Goal: Transaction & Acquisition: Purchase product/service

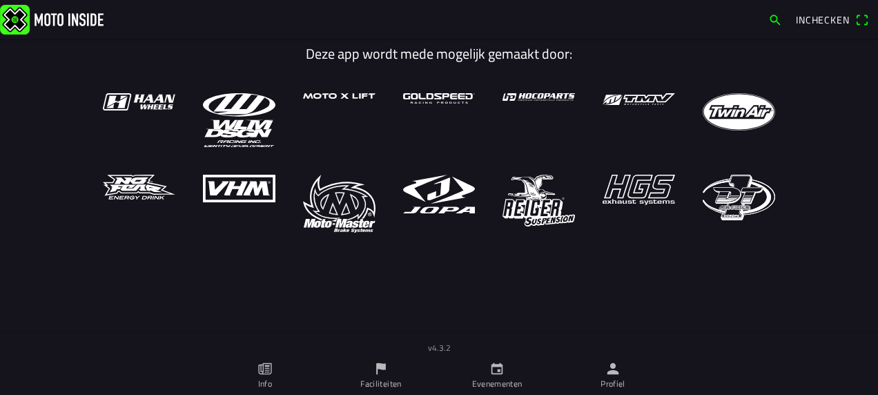
click at [828, 210] on main "Deze app wordt mede mogelijk gemaakt door:" at bounding box center [439, 205] width 878 height 333
click at [494, 373] on icon "calendar" at bounding box center [498, 369] width 12 height 12
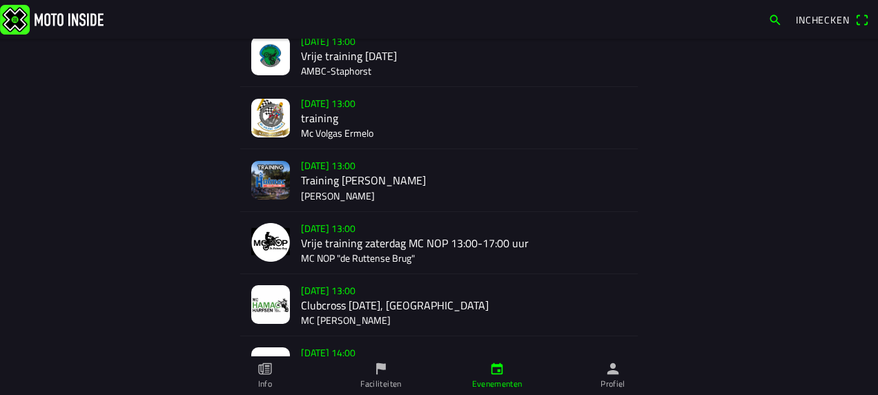
scroll to position [414, 0]
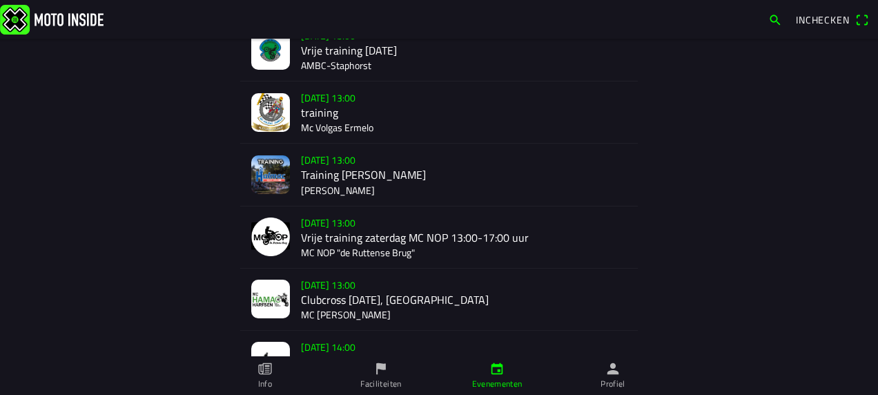
click at [331, 293] on div "[DATE] 13:00 Clubcross [DATE], Harfsen MC [PERSON_NAME]" at bounding box center [464, 299] width 326 height 61
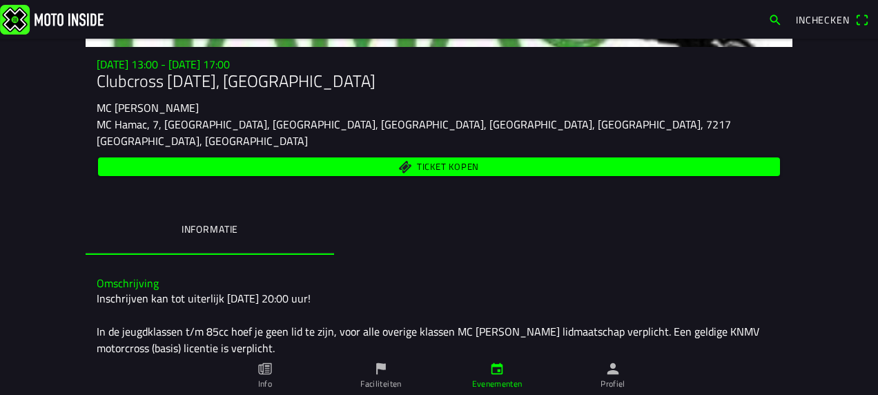
scroll to position [22, 0]
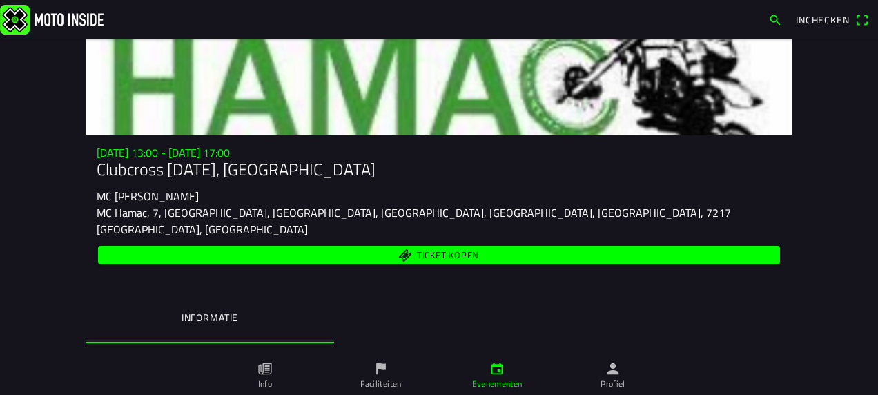
click at [436, 251] on span "Ticket kopen" at bounding box center [448, 255] width 62 height 9
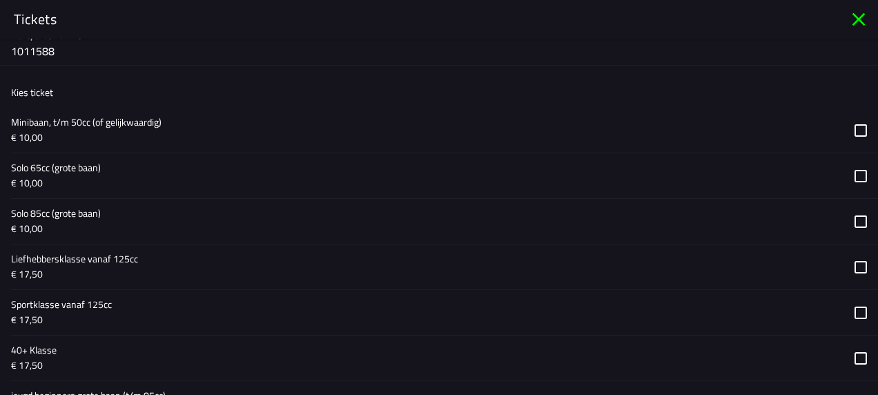
scroll to position [529, 0]
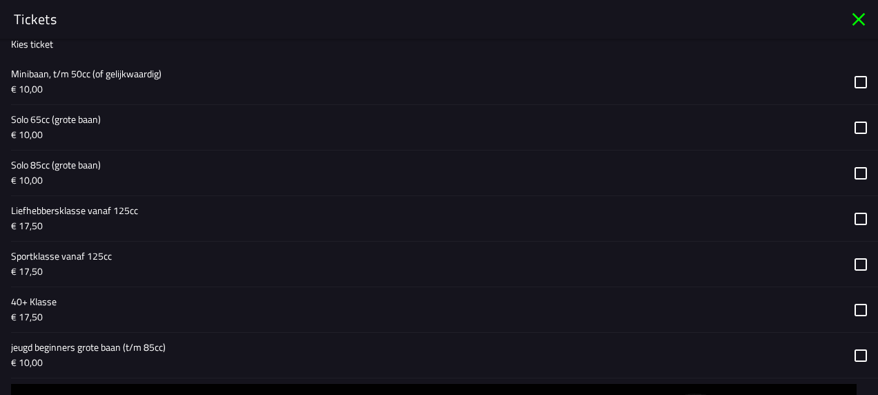
click at [852, 308] on button "button" at bounding box center [444, 309] width 867 height 45
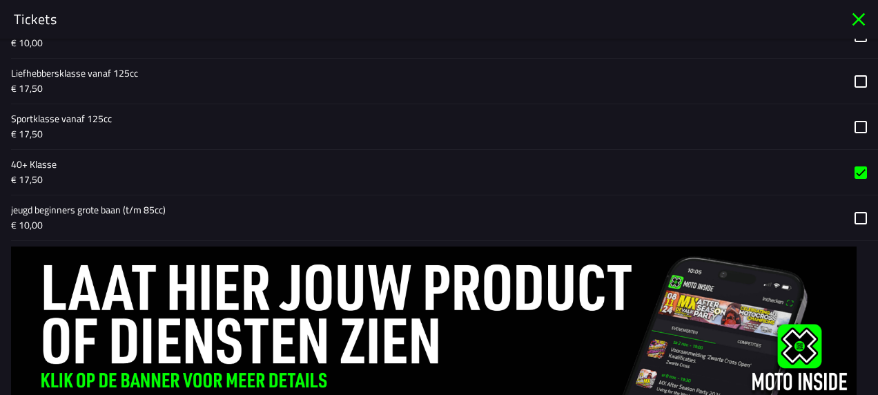
scroll to position [713, 0]
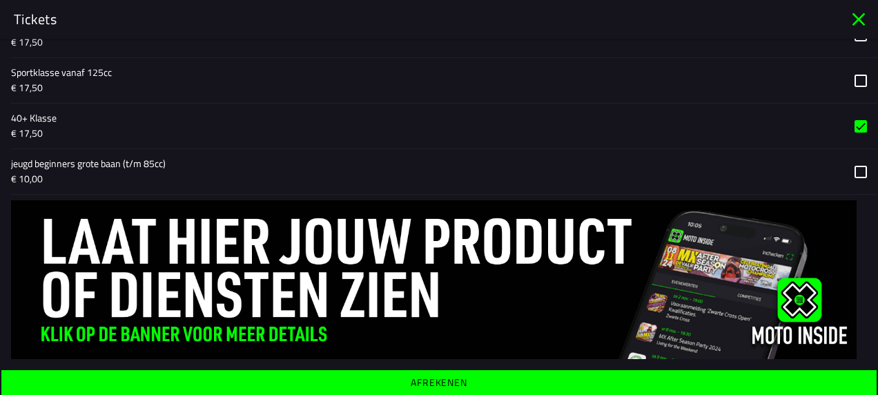
click at [442, 378] on ion-label "Afrekenen" at bounding box center [439, 383] width 57 height 10
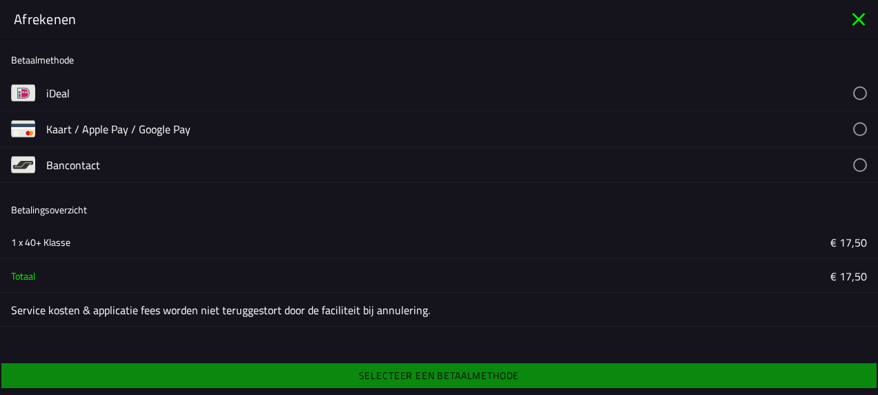
click at [862, 93] on button "button" at bounding box center [462, 92] width 832 height 35
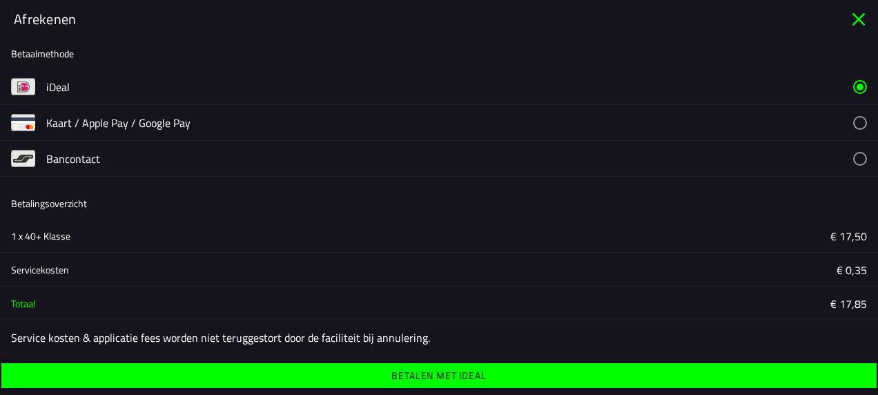
scroll to position [8, 0]
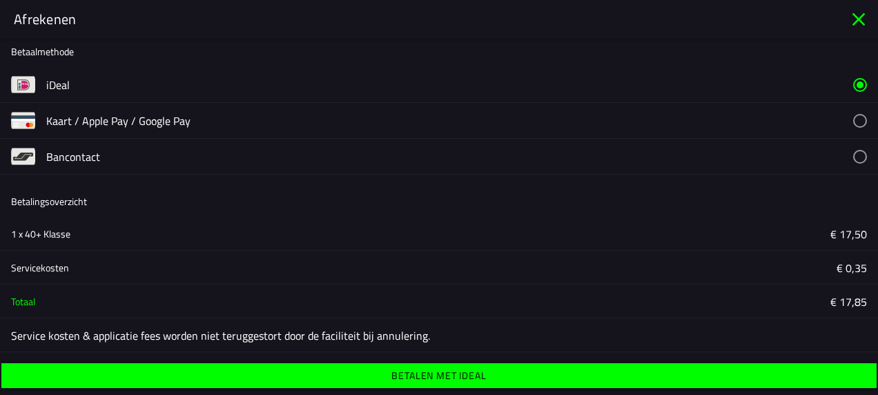
click at [445, 375] on ion-label "Betalen met iDeal" at bounding box center [438, 376] width 95 height 10
